Goal: Transaction & Acquisition: Purchase product/service

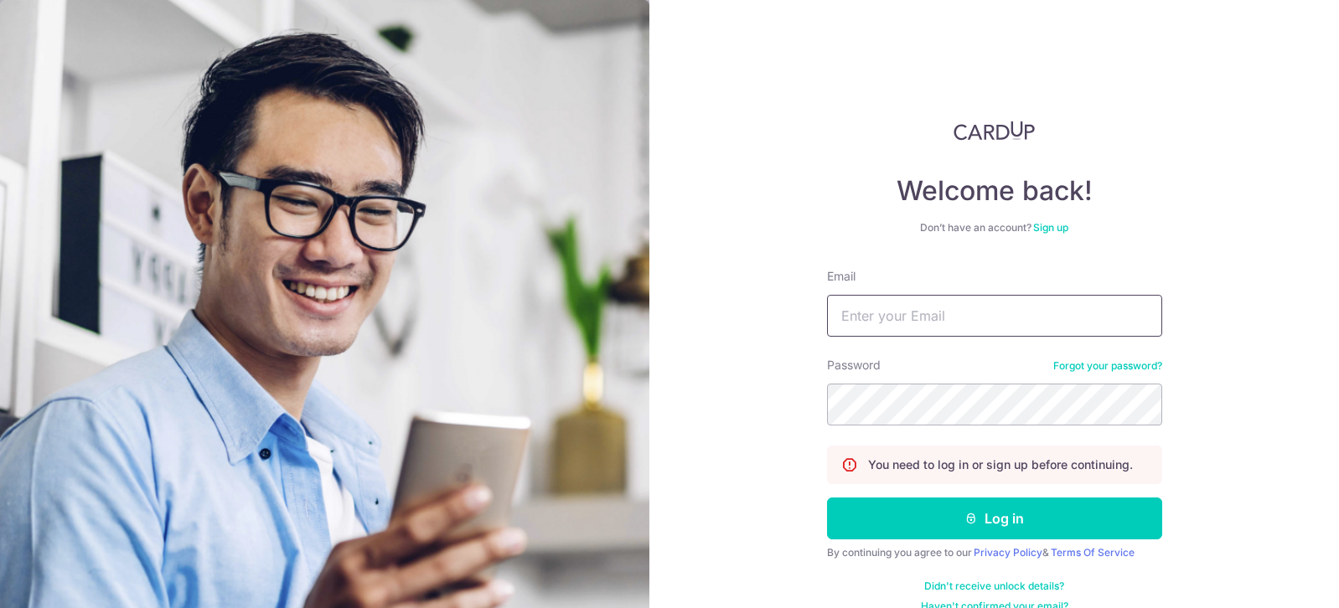
click at [895, 318] on input "Email" at bounding box center [994, 316] width 335 height 42
type input "yyj82@hotmail.com"
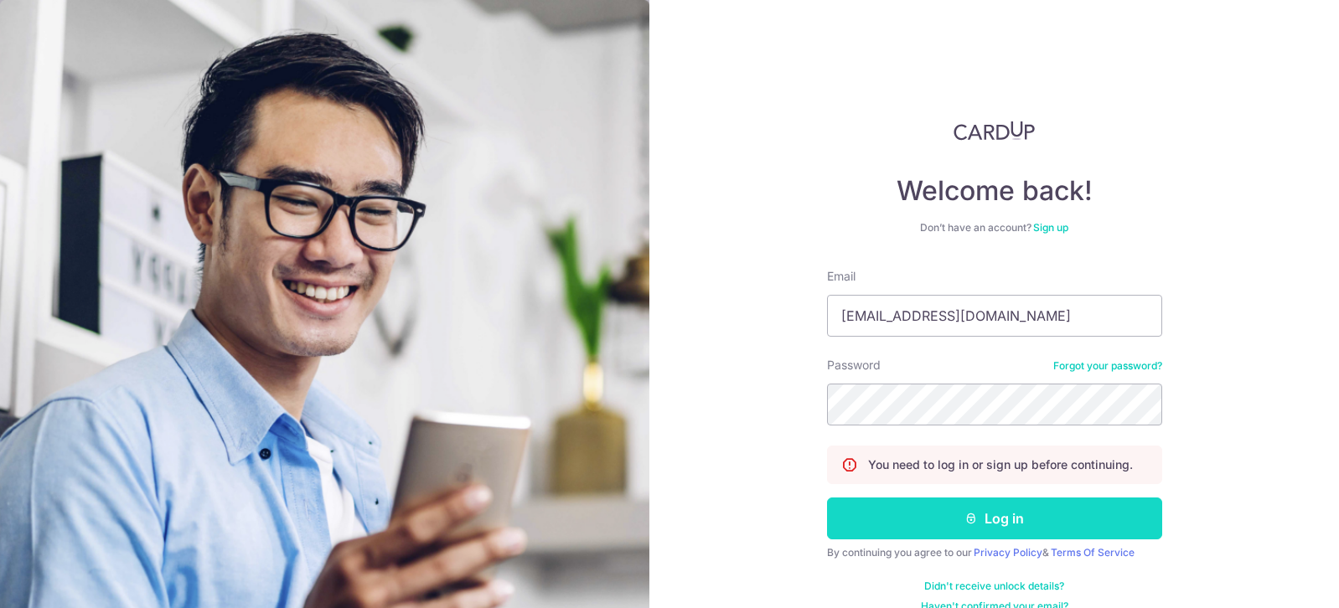
click at [976, 512] on button "Log in" at bounding box center [994, 519] width 335 height 42
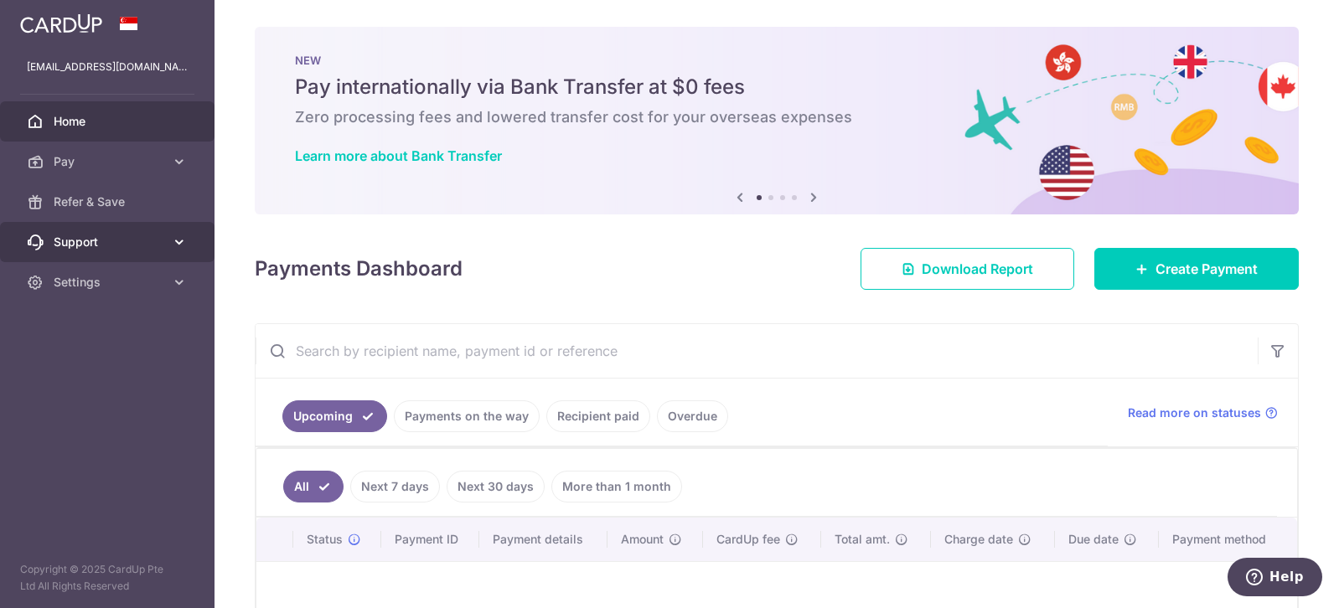
scroll to position [84, 0]
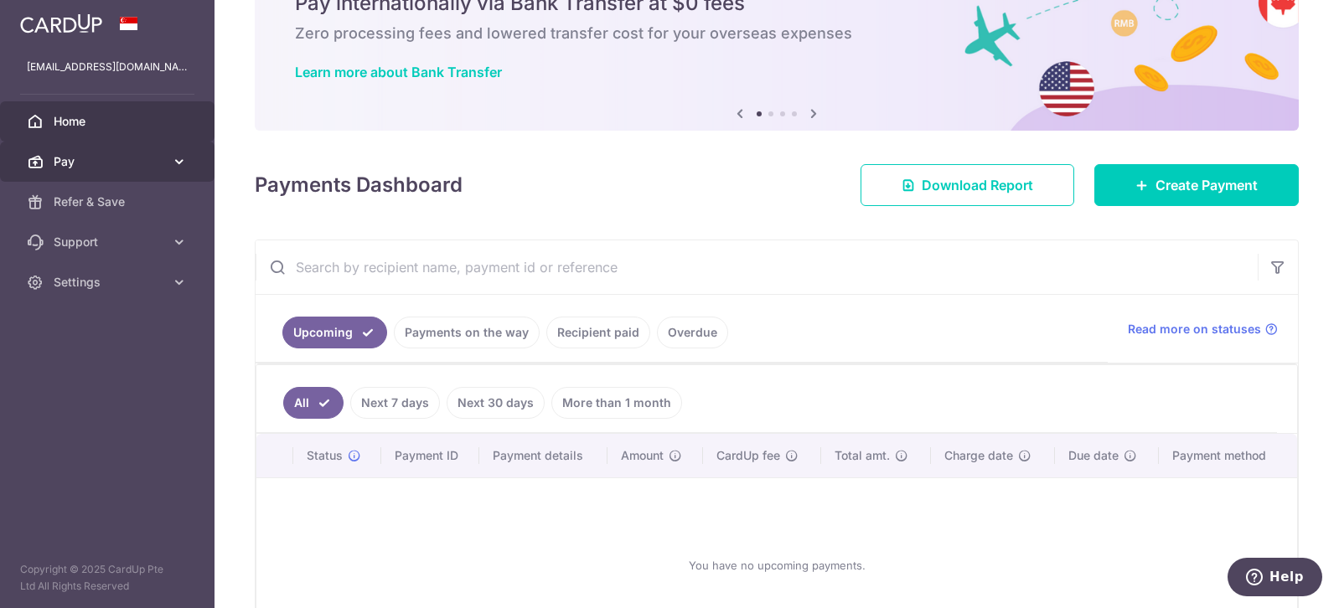
click at [94, 159] on span "Pay" at bounding box center [109, 161] width 111 height 17
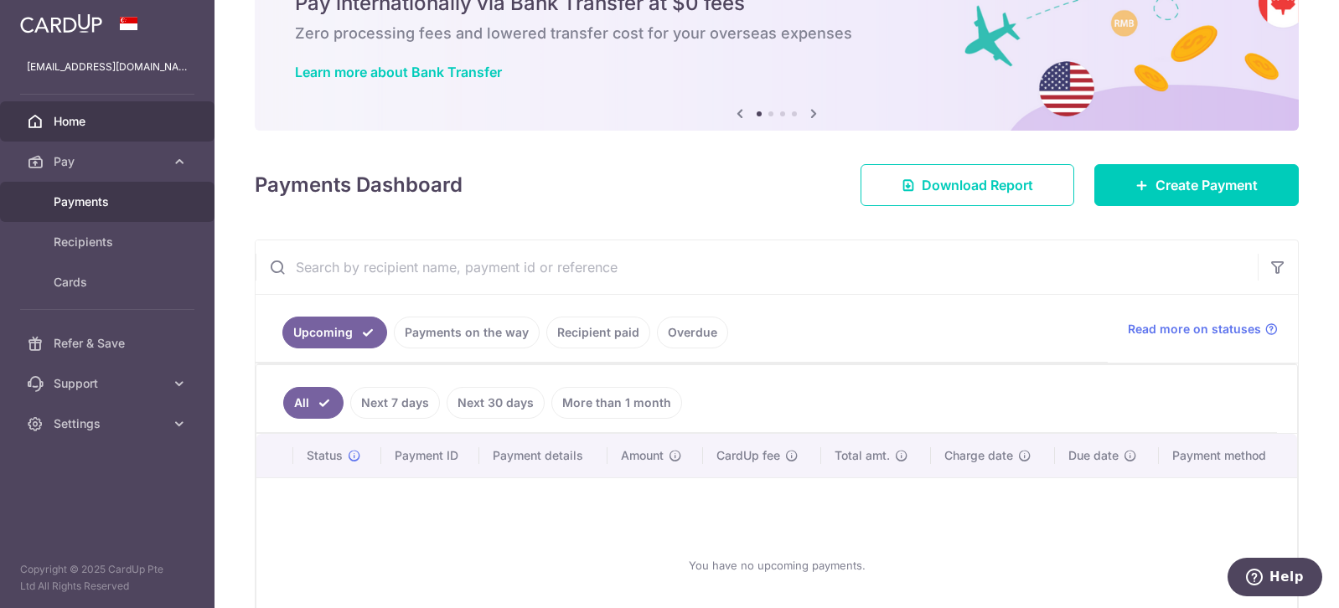
click at [114, 205] on span "Payments" at bounding box center [109, 202] width 111 height 17
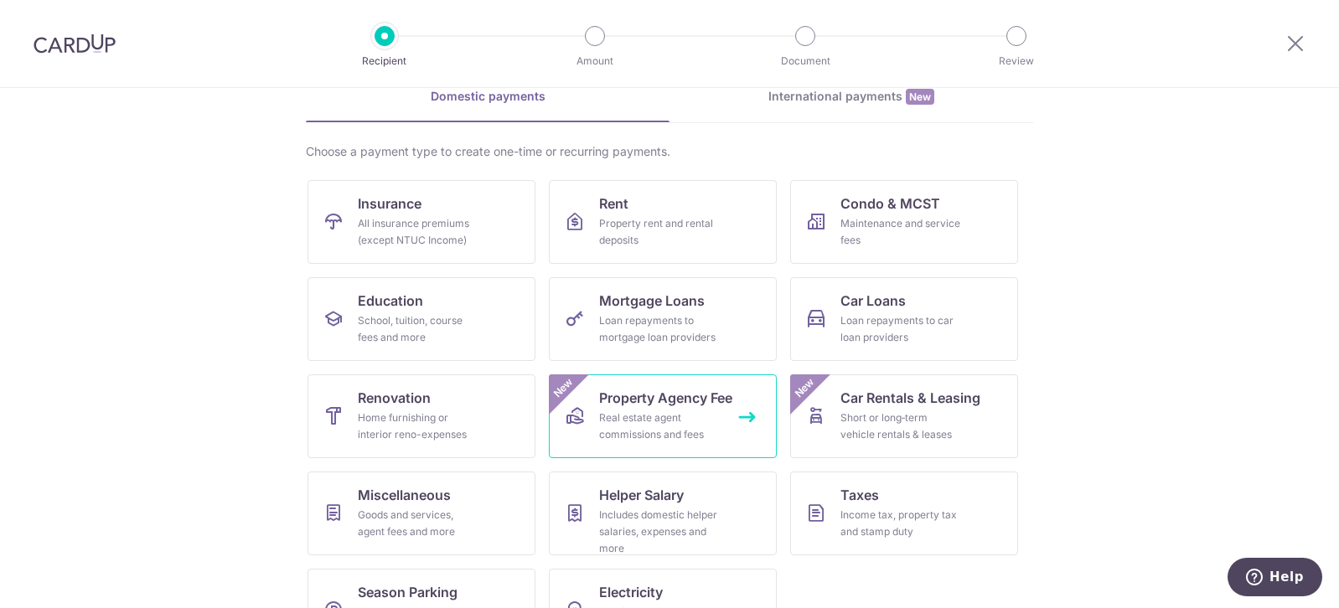
scroll to position [142, 0]
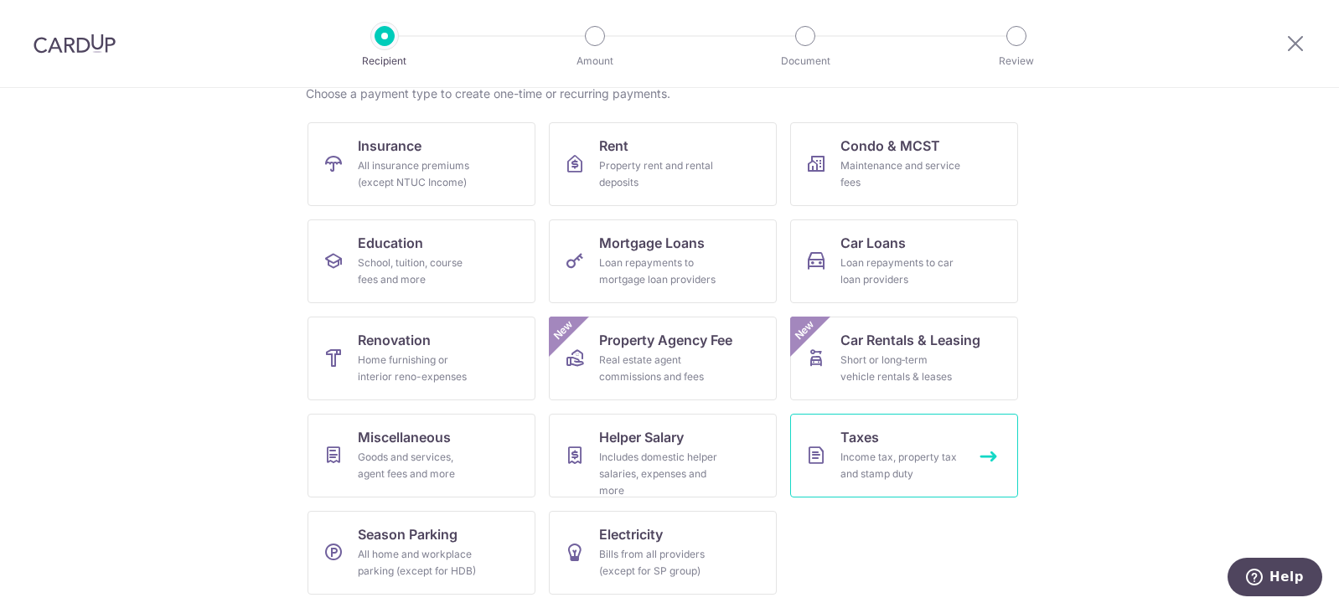
click at [897, 461] on div "Income tax, property tax and stamp duty" at bounding box center [901, 466] width 121 height 34
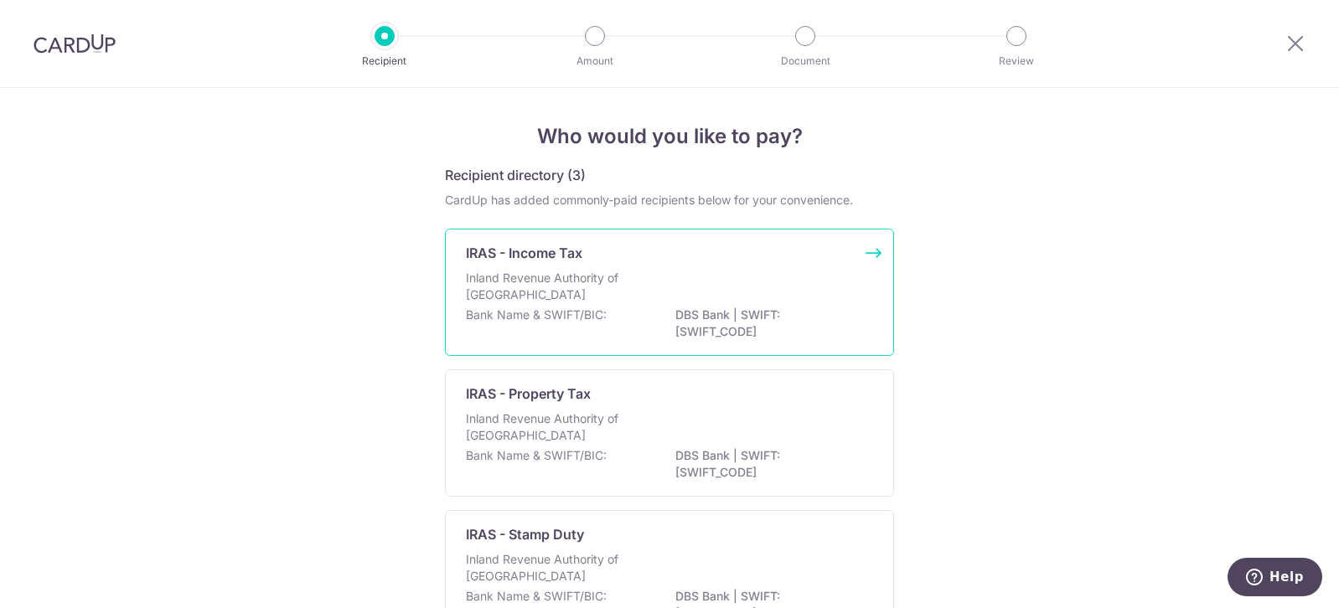
click at [613, 308] on div "Bank Name & SWIFT/BIC: DBS Bank | SWIFT: [SWIFT_CODE]" at bounding box center [669, 324] width 407 height 35
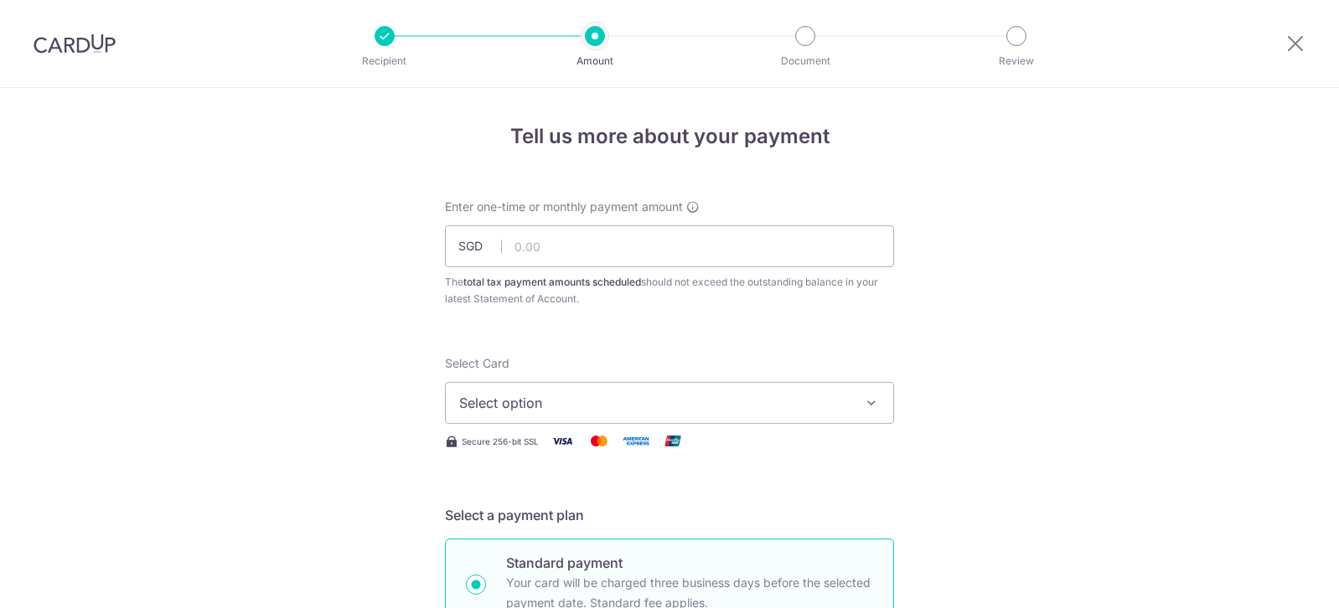
scroll to position [84, 0]
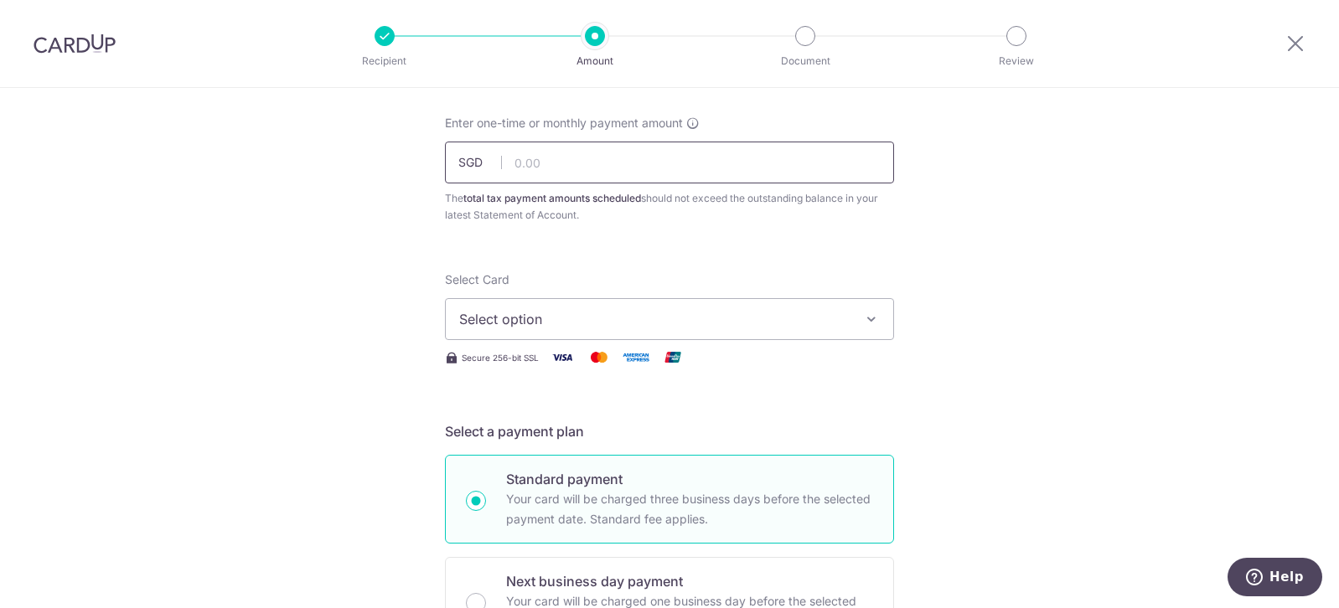
click at [544, 159] on input "text" at bounding box center [669, 163] width 449 height 42
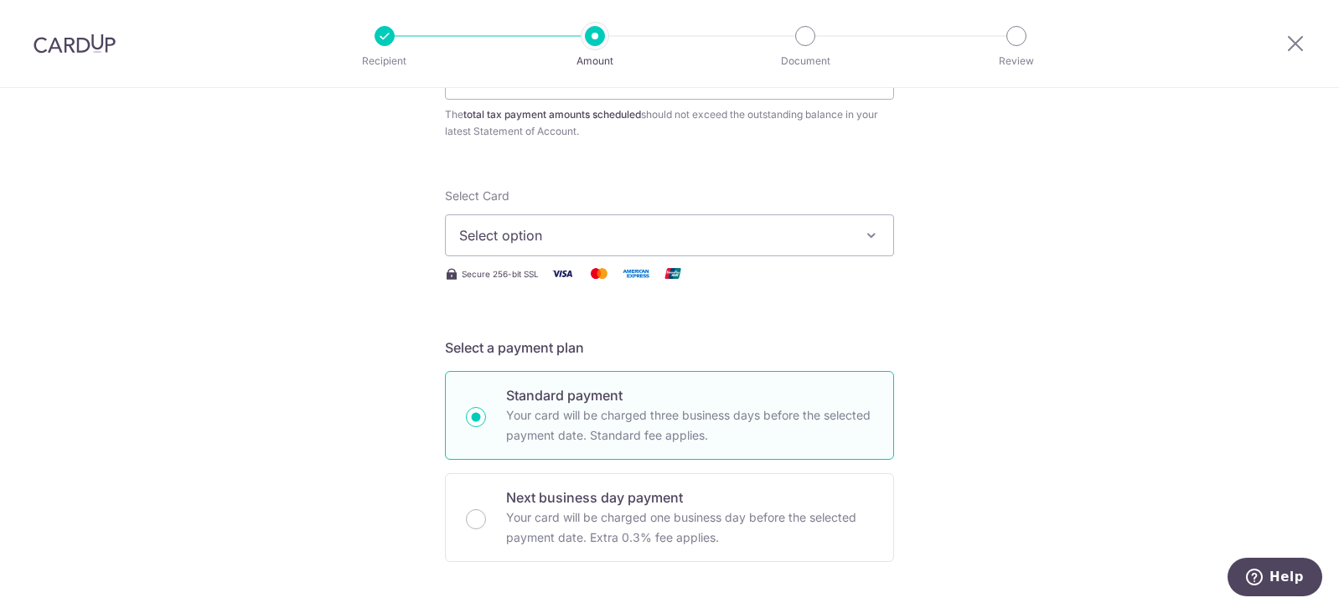
click at [664, 237] on span "Select option" at bounding box center [654, 235] width 391 height 20
type input "10,000.00"
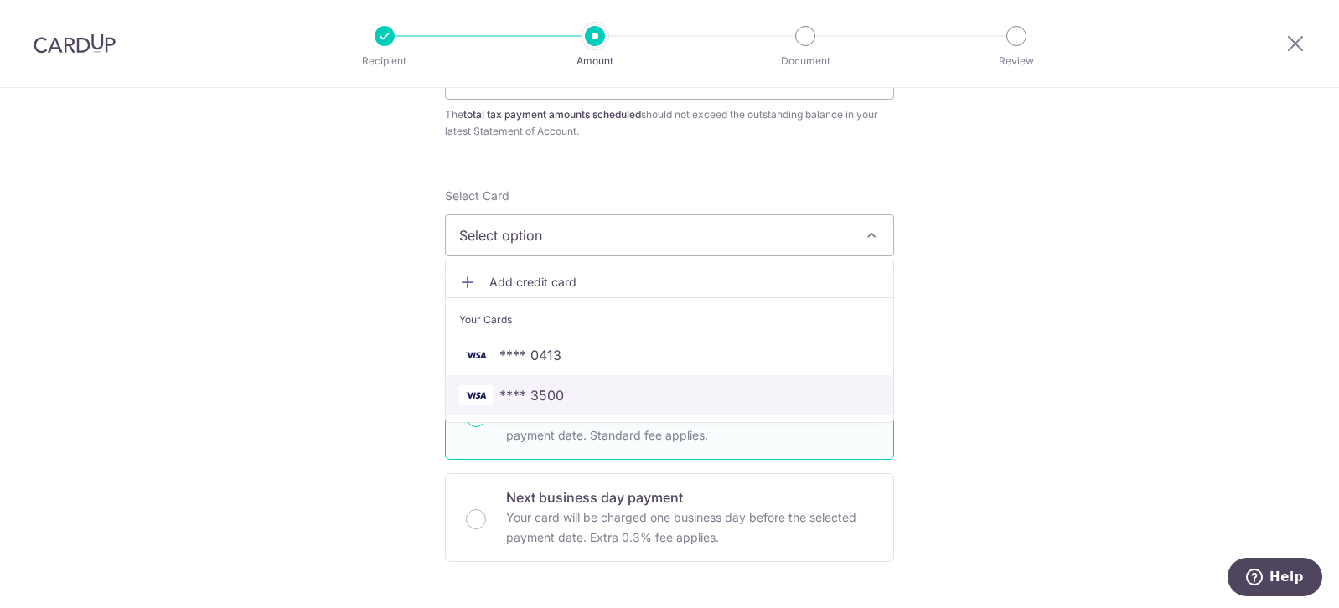
click at [566, 403] on span "**** 3500" at bounding box center [669, 395] width 421 height 20
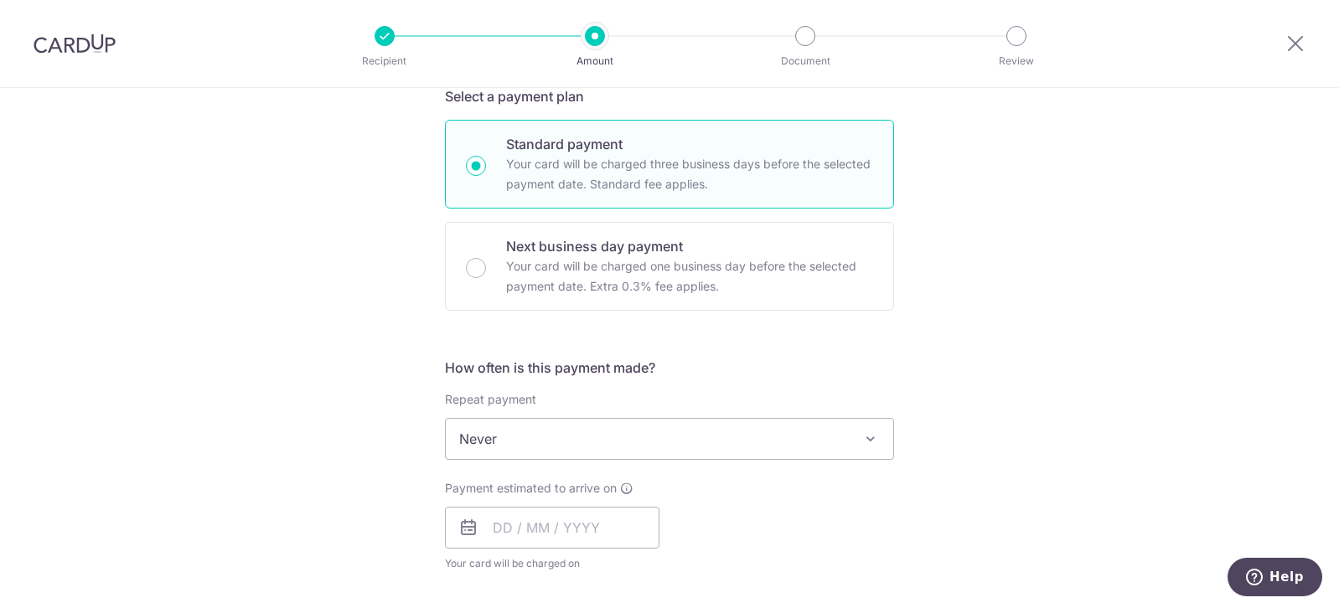
scroll to position [587, 0]
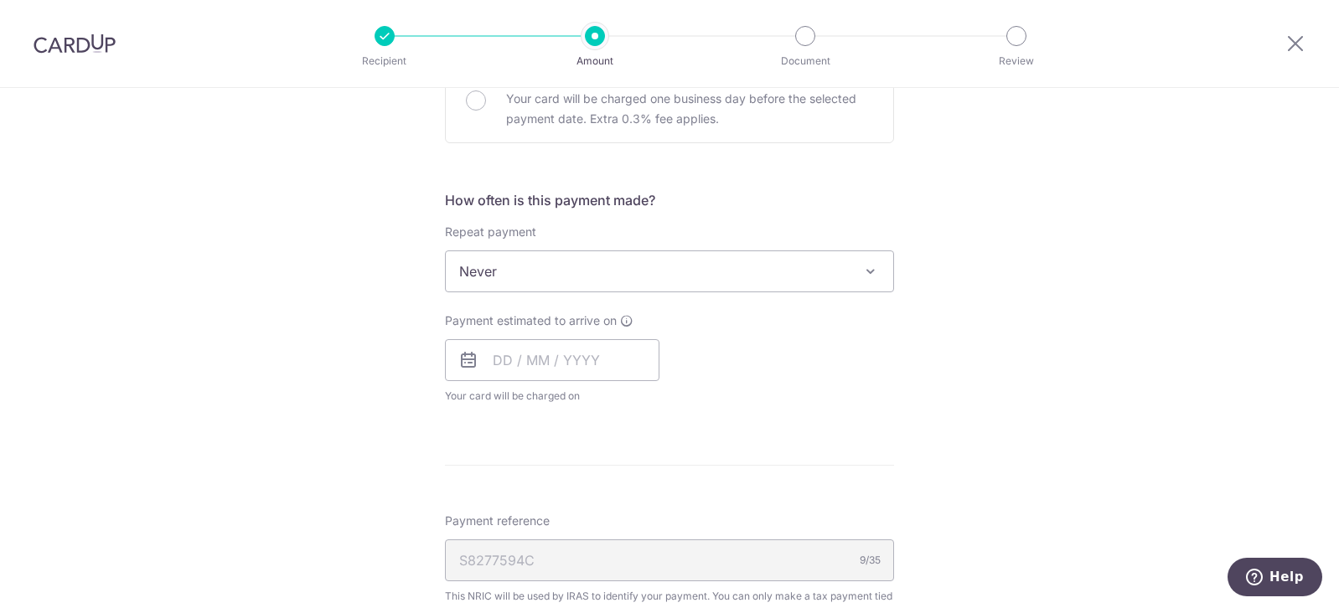
click at [520, 277] on span "Never" at bounding box center [669, 271] width 447 height 40
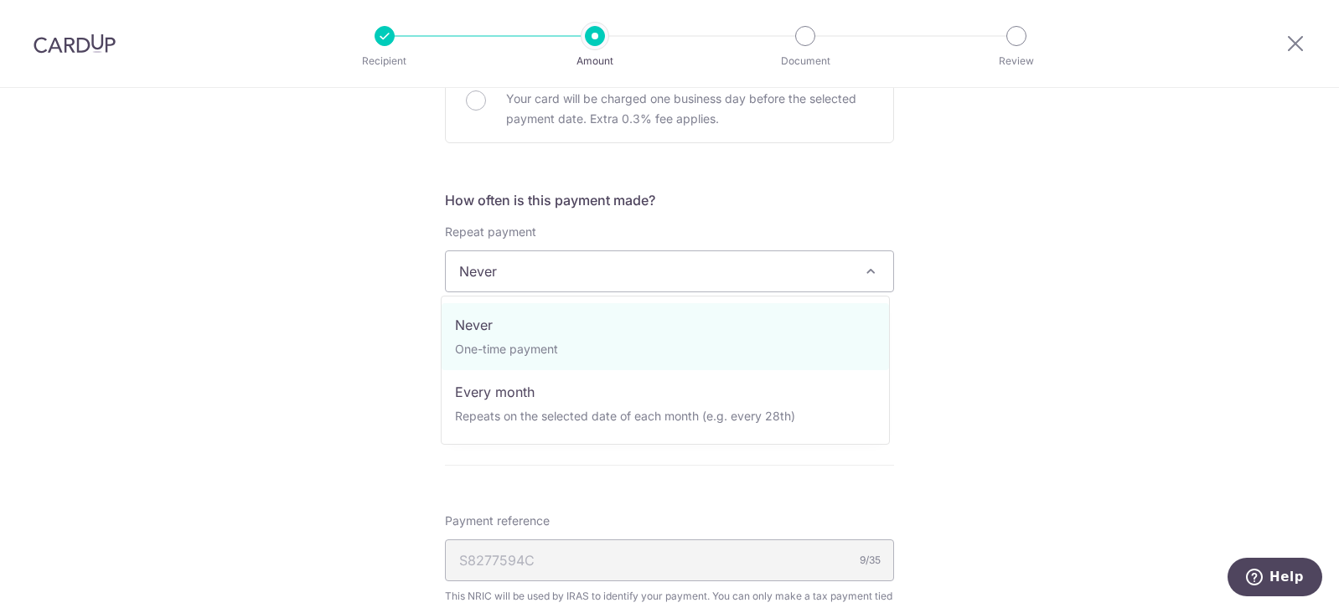
click at [520, 277] on span "Never" at bounding box center [669, 271] width 447 height 40
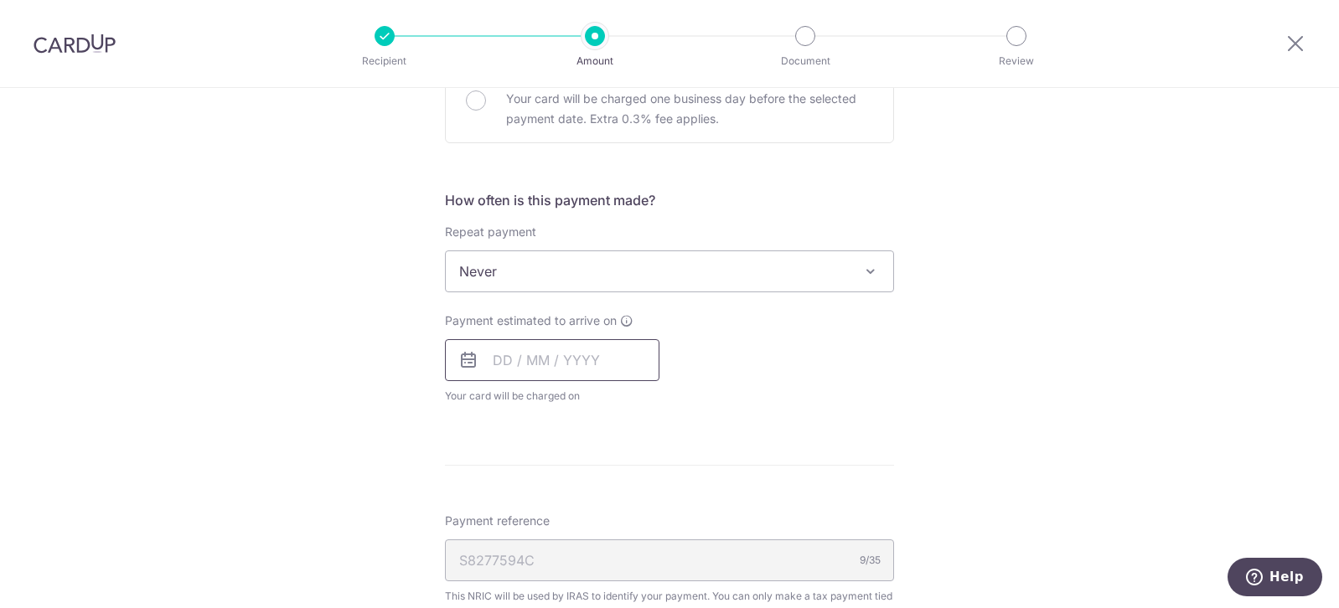
click at [493, 358] on input "text" at bounding box center [552, 360] width 215 height 42
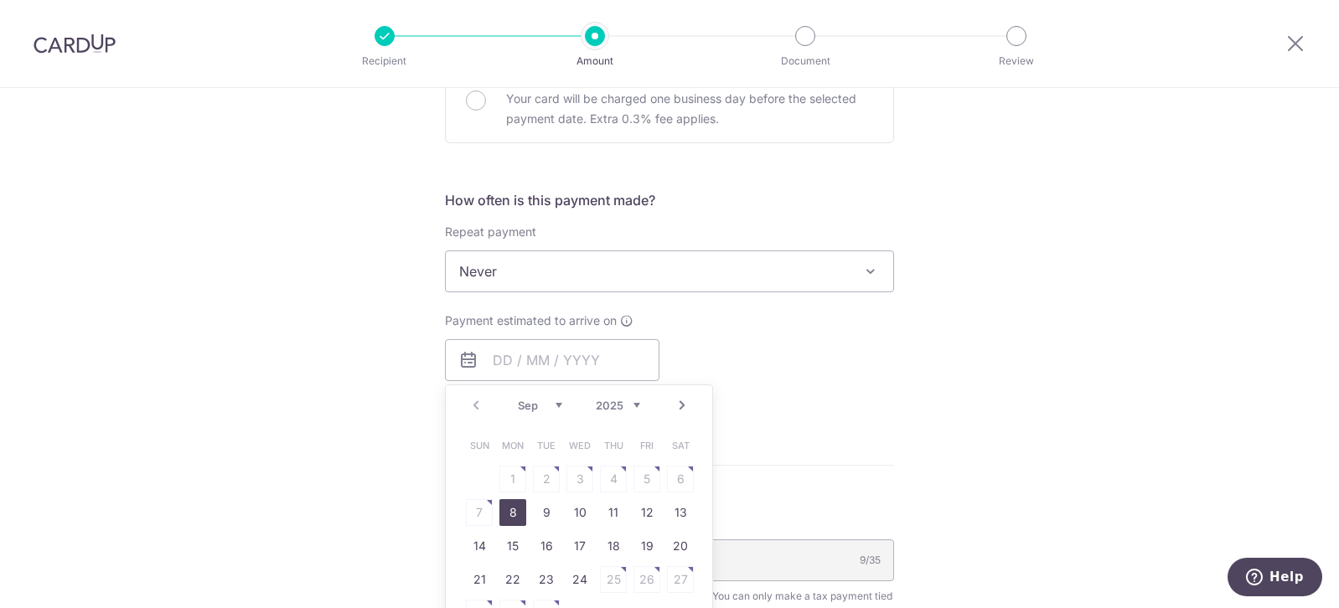
click at [509, 515] on link "8" at bounding box center [512, 512] width 27 height 27
type input "[DATE]"
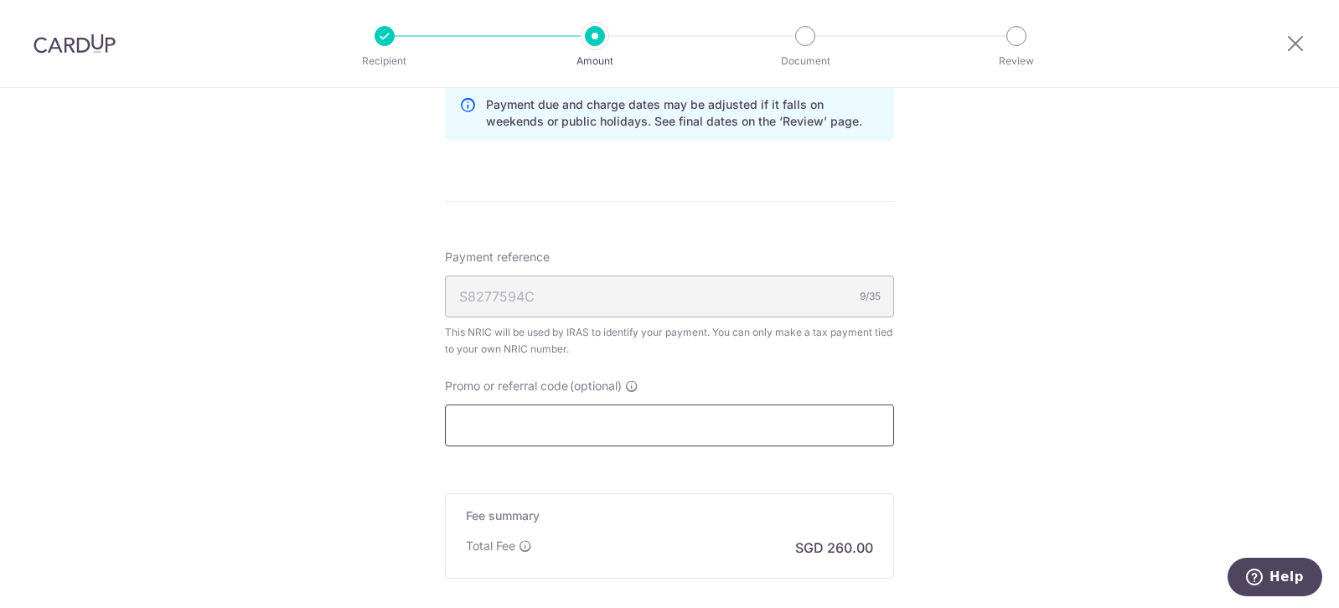
scroll to position [922, 0]
click at [503, 420] on input "Promo or referral code (optional)" at bounding box center [669, 423] width 449 height 42
click at [490, 425] on input "Promo or referral code (optional)" at bounding box center [669, 423] width 449 height 42
paste input "VTAX25ONE"
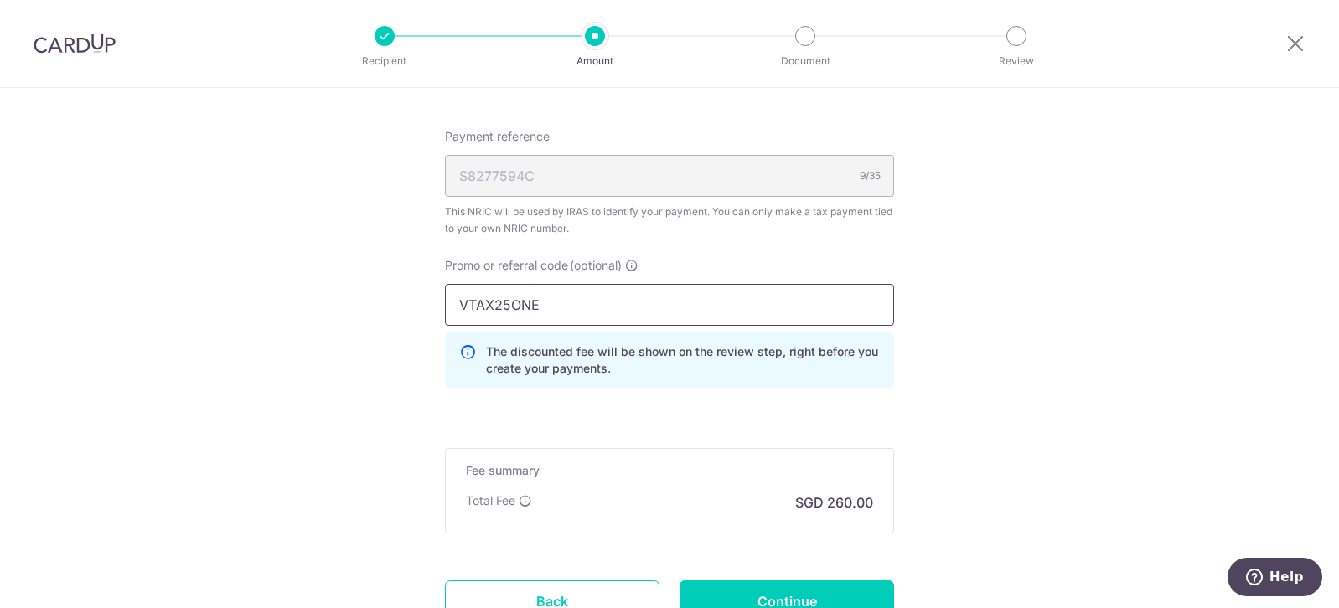
scroll to position [1173, 0]
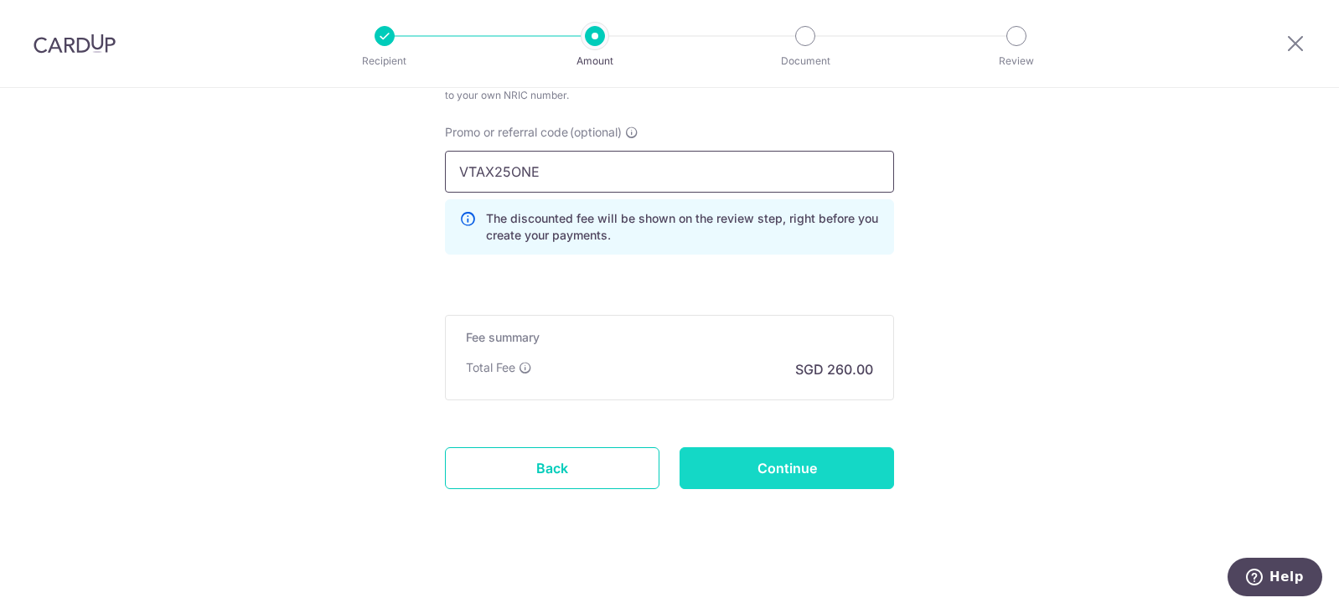
type input "VTAX25ONE"
click at [835, 473] on input "Continue" at bounding box center [787, 468] width 215 height 42
type input "Create Schedule"
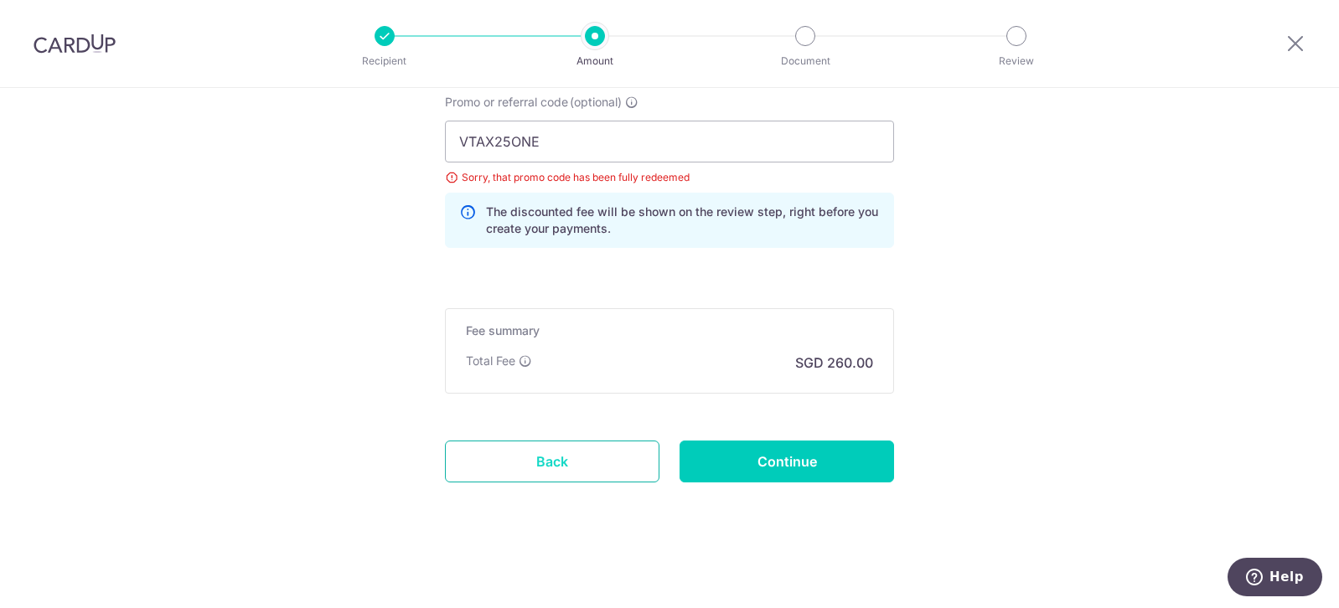
click at [537, 464] on link "Back" at bounding box center [552, 462] width 215 height 42
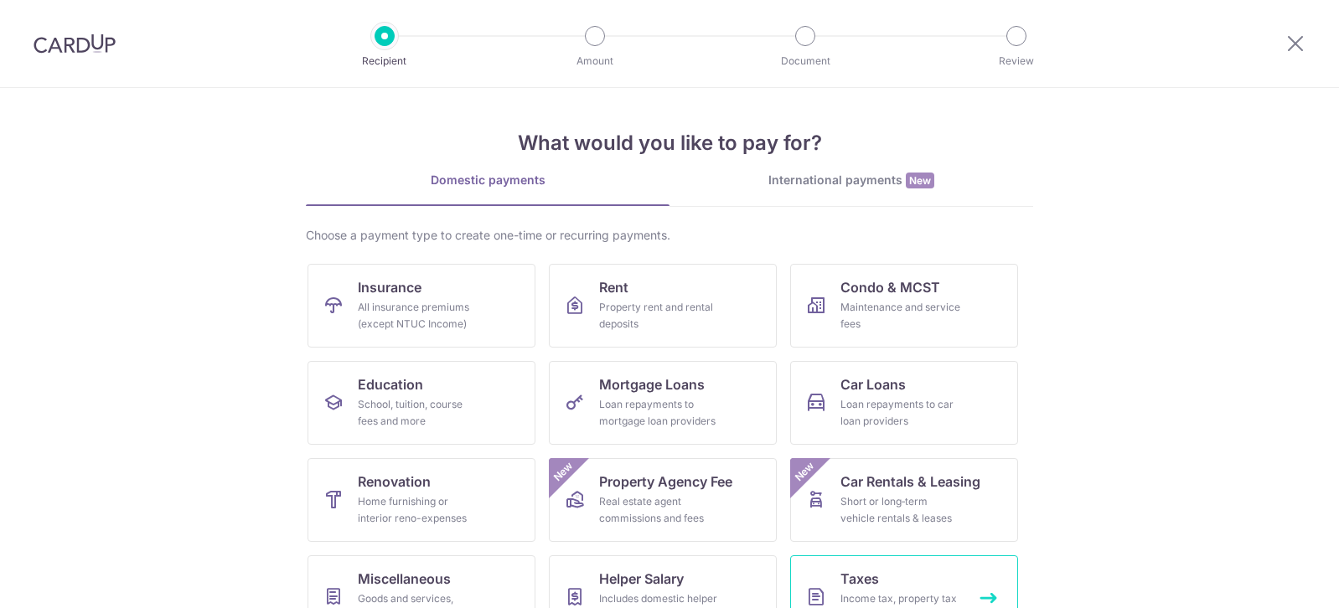
scroll to position [142, 0]
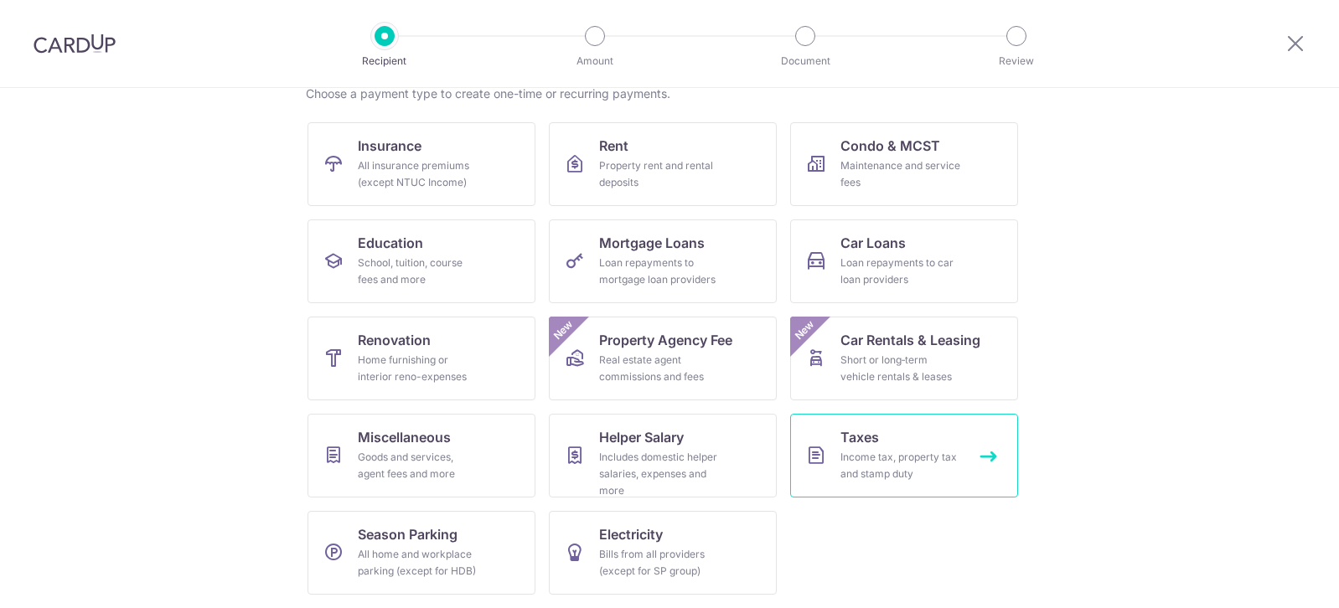
click at [874, 458] on div "Income tax, property tax and stamp duty" at bounding box center [901, 466] width 121 height 34
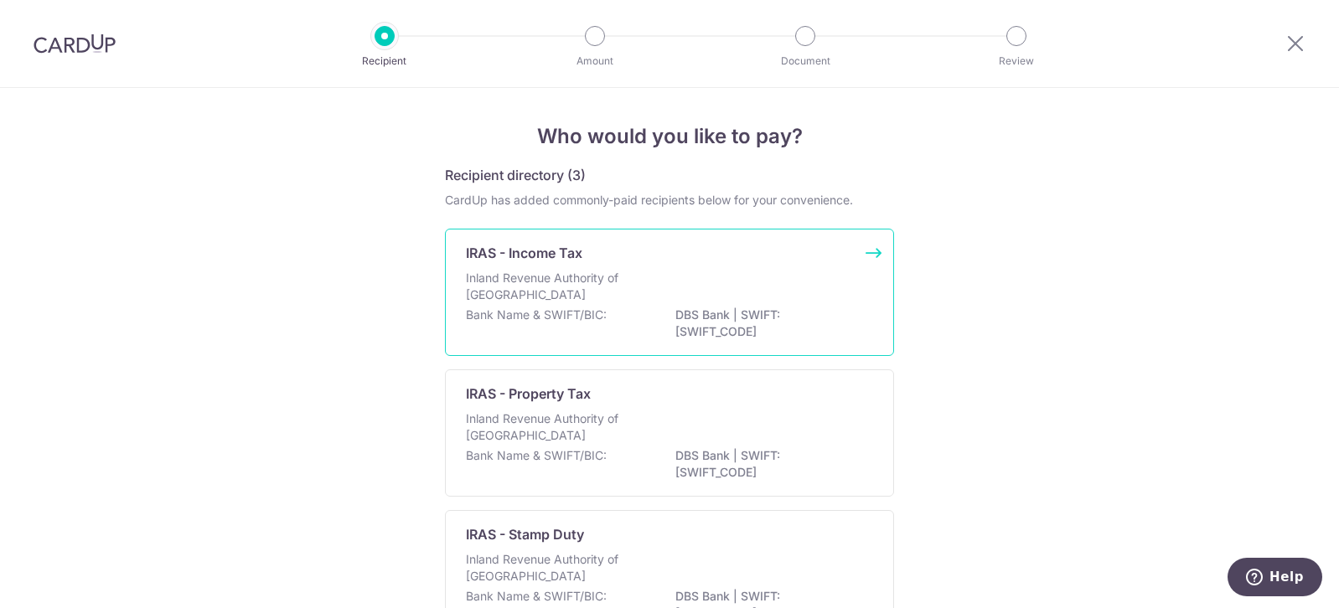
click at [565, 309] on p "Bank Name & SWIFT/BIC:" at bounding box center [536, 315] width 141 height 17
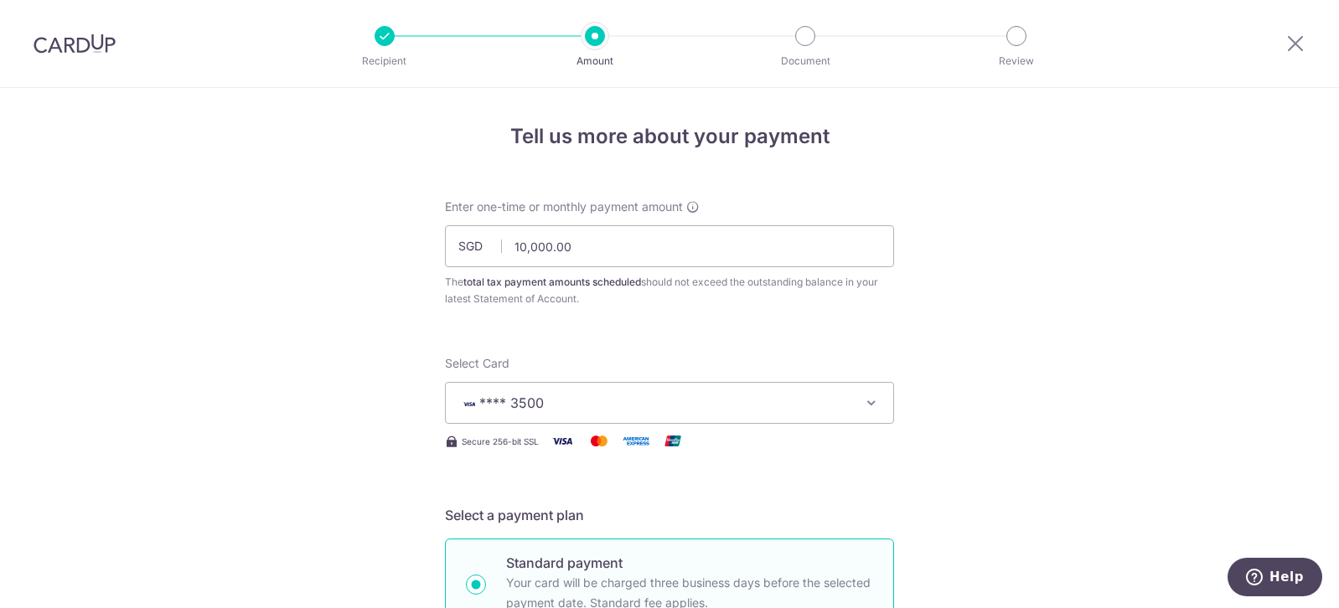
click at [82, 49] on img at bounding box center [75, 44] width 82 height 20
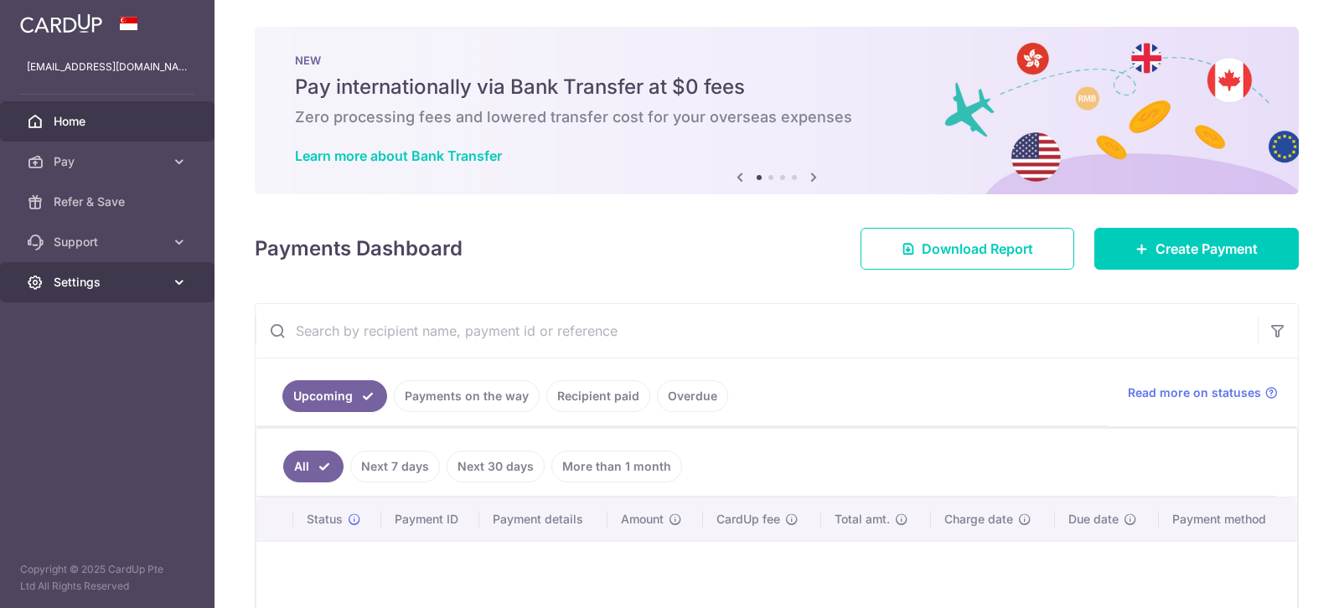
click at [110, 272] on link "Settings" at bounding box center [107, 282] width 215 height 40
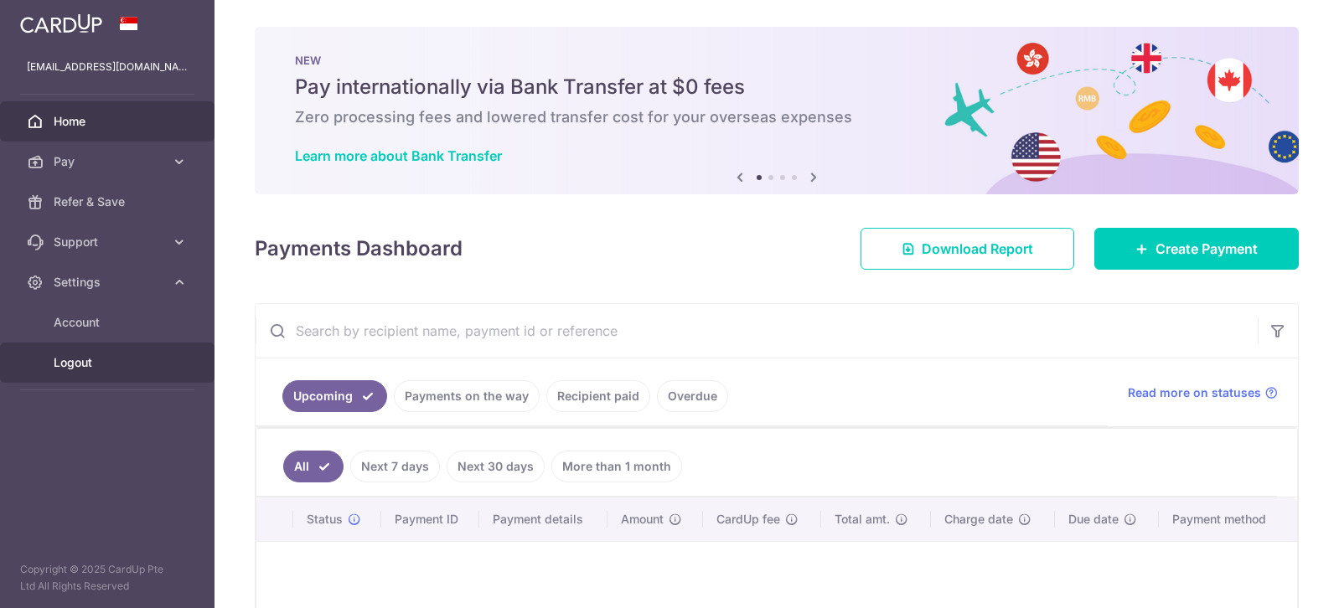
click at [96, 365] on span "Logout" at bounding box center [109, 362] width 111 height 17
